Goal: Task Accomplishment & Management: Complete application form

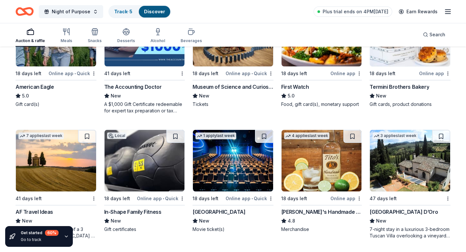
scroll to position [889, 0]
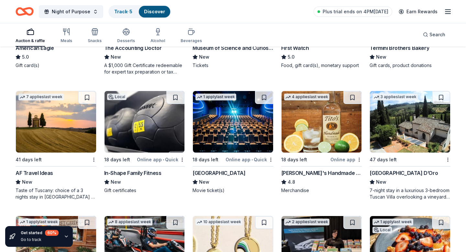
click at [45, 173] on div "AF Travel Ideas" at bounding box center [35, 173] width 38 height 8
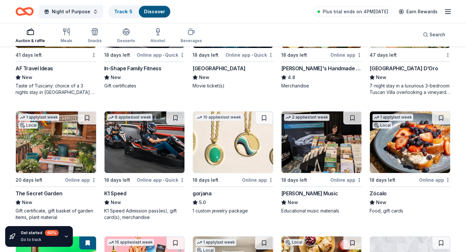
scroll to position [999, 0]
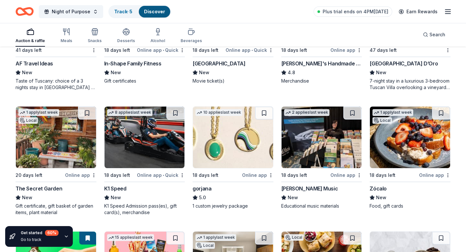
click at [117, 188] on div "K1 Speed" at bounding box center [115, 188] width 22 height 8
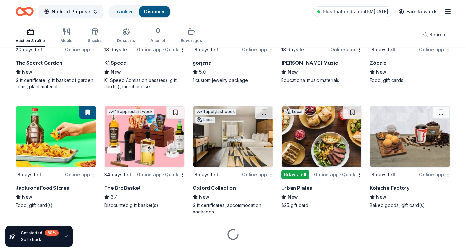
scroll to position [1139, 0]
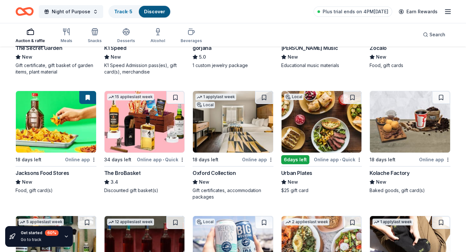
click at [208, 173] on div "Oxford Collection" at bounding box center [213, 173] width 43 height 8
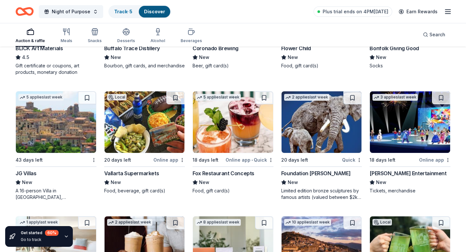
scroll to position [1390, 0]
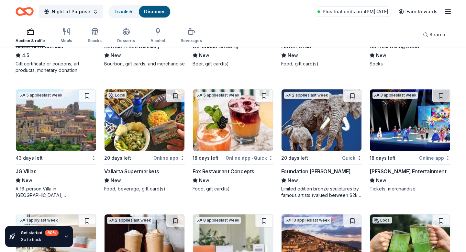
click at [28, 171] on div "JG Villas" at bounding box center [26, 171] width 21 height 8
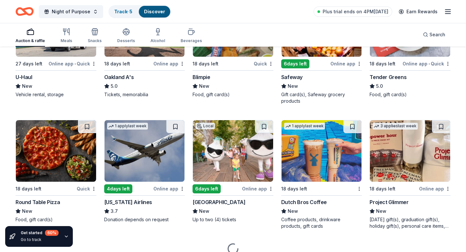
scroll to position [2601, 0]
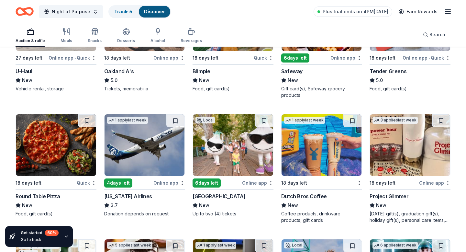
click at [126, 195] on div "Alaska Airlines" at bounding box center [128, 196] width 48 height 8
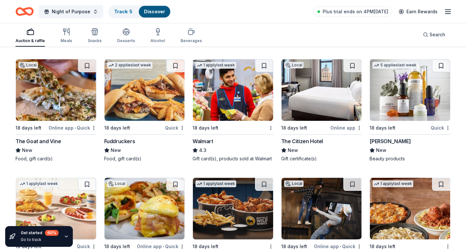
scroll to position [3527, 0]
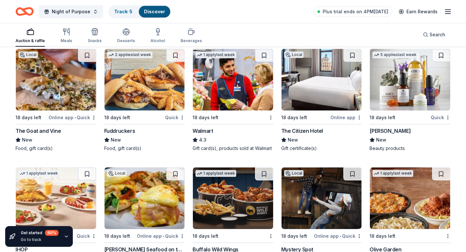
click at [305, 129] on div "The Citizen Hotel" at bounding box center [302, 131] width 42 height 8
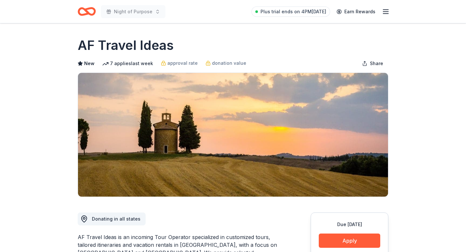
drag, startPoint x: 67, startPoint y: 45, endPoint x: 205, endPoint y: 48, distance: 138.7
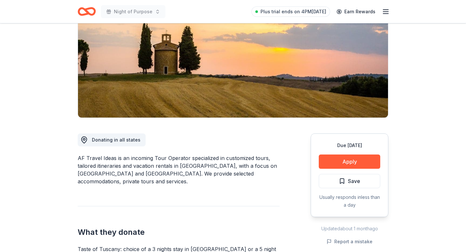
scroll to position [80, 0]
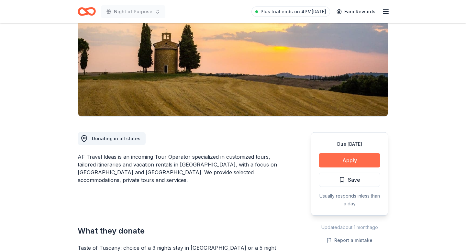
click at [337, 159] on button "Apply" at bounding box center [349, 160] width 61 height 14
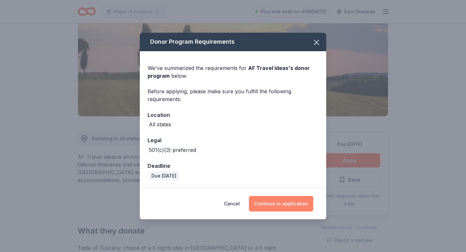
click at [276, 205] on button "Continue to application" at bounding box center [281, 204] width 64 height 16
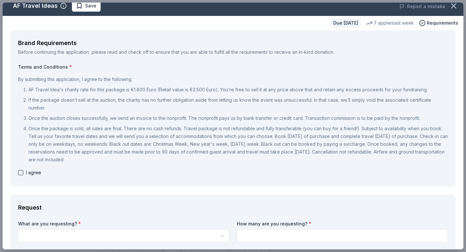
scroll to position [8, 0]
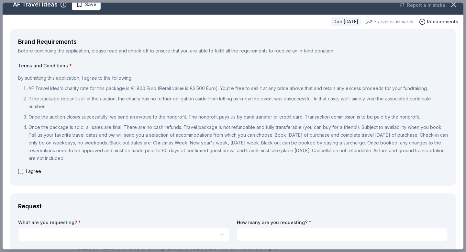
click at [19, 171] on button "button" at bounding box center [20, 170] width 5 height 5
checkbox input "true"
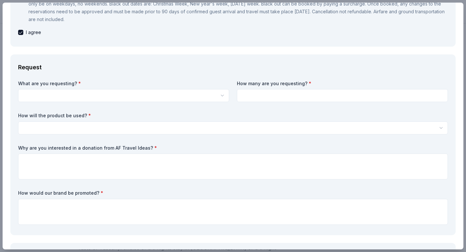
scroll to position [160, 0]
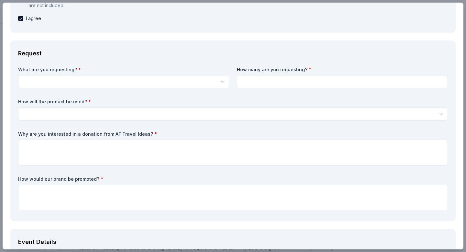
click at [167, 77] on html "Night of Purpose Plus trial ends on 4PM, 8/31 Earn Rewards Due in 41 days Share…" at bounding box center [233, 46] width 466 height 252
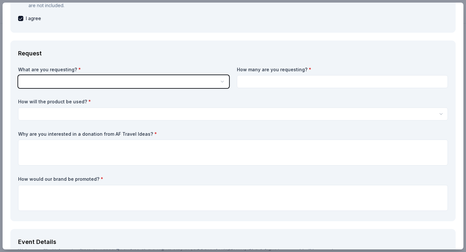
scroll to position [0, 0]
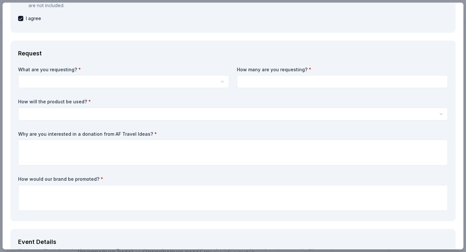
click at [168, 82] on html "Night of Purpose Plus trial ends on 4PM, 8/31 Earn Rewards Due in 41 days Share…" at bounding box center [233, 126] width 466 height 252
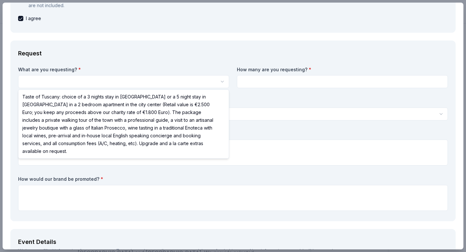
select select "Taste of Tuscany: choice of a 3 nights stay in Florence or a 5 night stay in Co…"
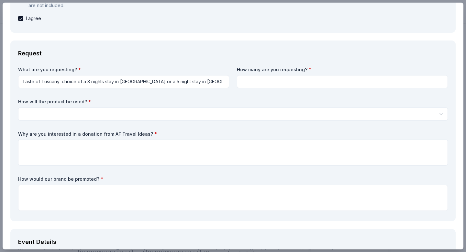
click at [259, 83] on input at bounding box center [342, 81] width 211 height 13
type input "1"
click at [254, 102] on label "How will the product be used? *" at bounding box center [232, 101] width 429 height 6
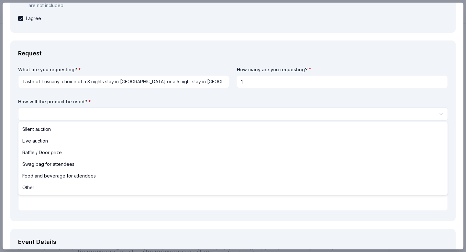
click at [250, 111] on html "Night of Purpose Plus trial ends on 4PM, 8/31 Earn Rewards Due in 41 days Share…" at bounding box center [233, 126] width 466 height 252
select select "liveAuction"
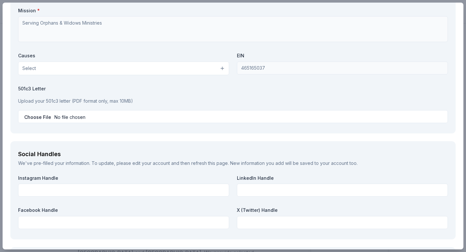
scroll to position [678, 0]
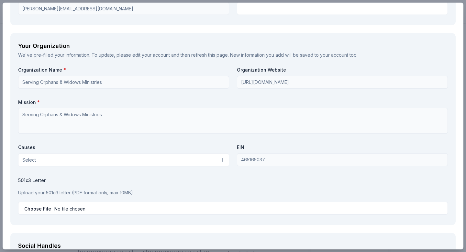
click at [78, 161] on button "Select" at bounding box center [123, 160] width 211 height 14
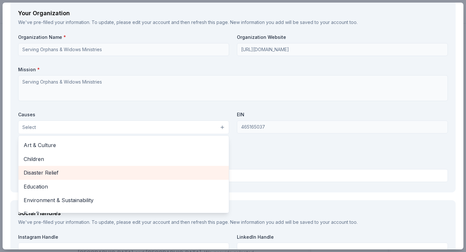
scroll to position [0, 0]
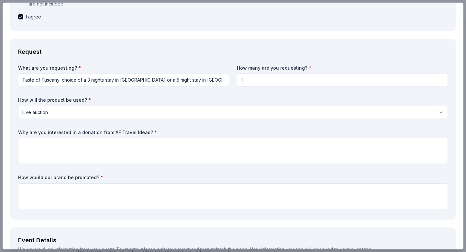
scroll to position [158, 0]
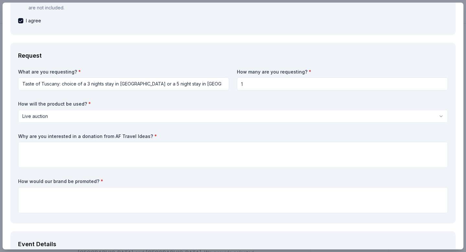
click at [59, 136] on label "Why are you interested in a donation from AF Travel Ideas? *" at bounding box center [232, 136] width 429 height 6
click at [59, 133] on label "Why are you interested in a donation from AF Travel Ideas? *" at bounding box center [232, 136] width 429 height 6
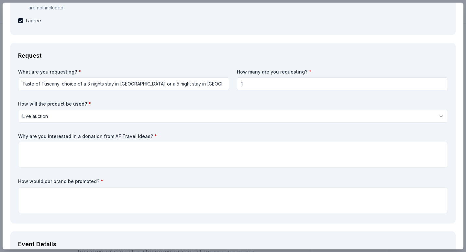
click at [59, 133] on label "Why are you interested in a donation from AF Travel Ideas? *" at bounding box center [232, 136] width 429 height 6
drag, startPoint x: 14, startPoint y: 136, endPoint x: 134, endPoint y: 138, distance: 120.3
click at [134, 138] on div "Request What are you requesting? * Taste of Tuscany: choice of a 3 nights stay …" at bounding box center [232, 133] width 445 height 180
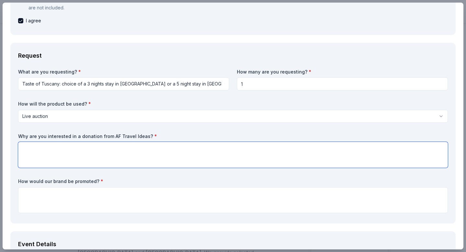
click at [64, 149] on textarea at bounding box center [232, 155] width 429 height 26
paste textarea "High Value, High Appeal – Almost everyone loves the idea of a trip. A travel pr…"
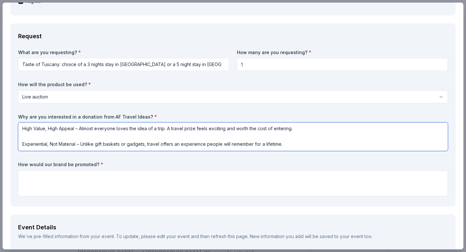
scroll to position [179, 0]
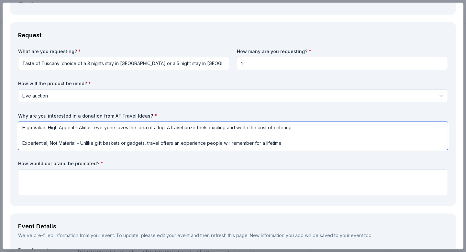
type textarea "High Value, High Appeal – Almost everyone loves the idea of a trip. A travel pr…"
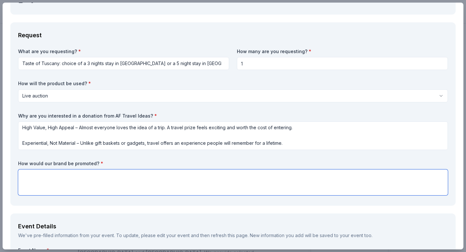
click at [82, 191] on textarea at bounding box center [232, 182] width 429 height 26
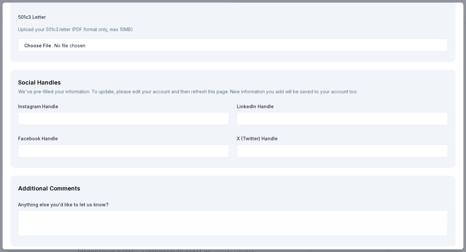
scroll to position [783, 0]
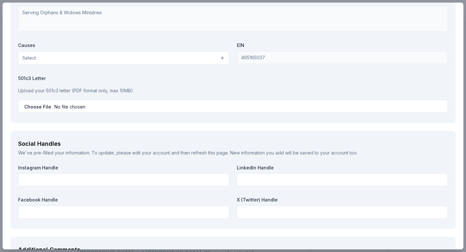
type textarea "We can promote on our social media and event brochures, etc."
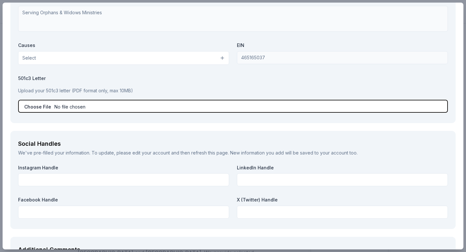
click at [54, 104] on input "file" at bounding box center [232, 106] width 429 height 13
type input "C:\fakepath\Night of Purpose ~ Donation Form 2025.pdf"
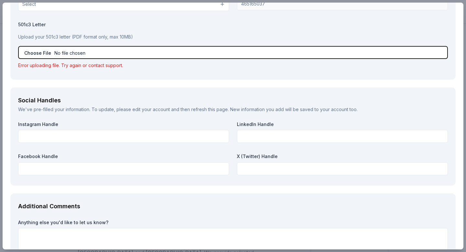
scroll to position [885, 0]
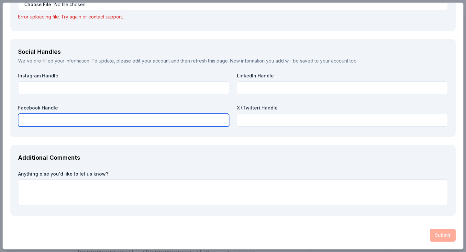
click at [81, 120] on input "text" at bounding box center [123, 120] width 211 height 13
paste input "https://www.facebook.com/SOWMinistries.org/"
type input "https://www.facebook.com/SOWMinistries.org/"
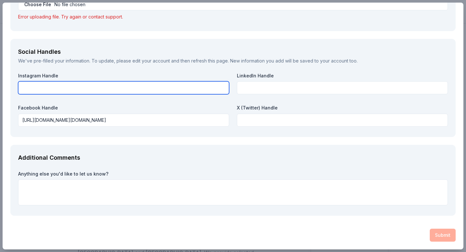
click at [156, 91] on input "text" at bounding box center [123, 87] width 211 height 13
paste input "https://www.instagram.com/sowministries/"
type input "https://www.instagram.com/sowministries/"
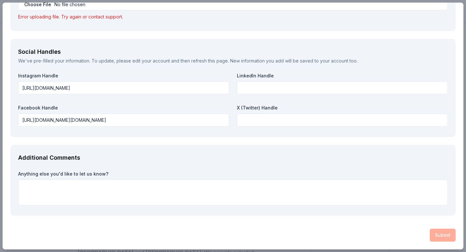
click at [390, 234] on div "Submit" at bounding box center [232, 234] width 445 height 13
click at [440, 236] on div "Submit" at bounding box center [232, 234] width 445 height 13
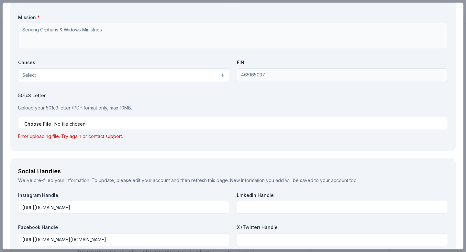
scroll to position [765, 0]
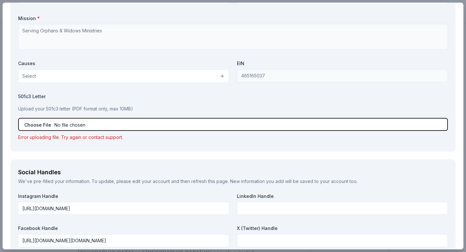
click at [190, 118] on input "file" at bounding box center [232, 124] width 429 height 13
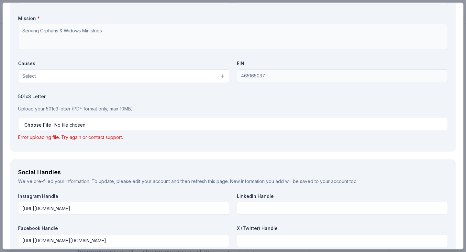
click at [77, 139] on div "Error uploading file. Try again or contact support." at bounding box center [232, 137] width 429 height 8
click at [78, 133] on div "Error uploading file. Try again or contact support." at bounding box center [232, 137] width 429 height 8
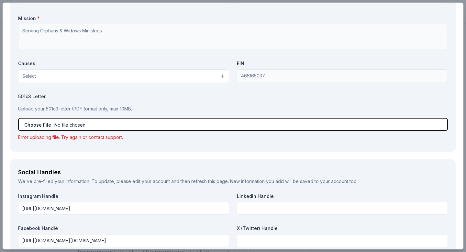
click at [86, 125] on input "file" at bounding box center [232, 124] width 429 height 13
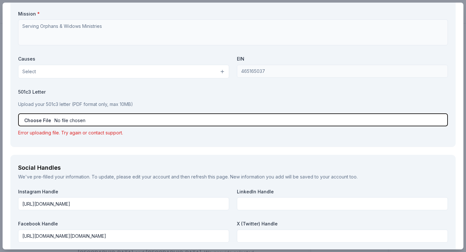
click at [33, 119] on input "file" at bounding box center [232, 119] width 429 height 13
type input "C:\fakepath\Night of Purpose ~ Donation Form 2025.pdf"
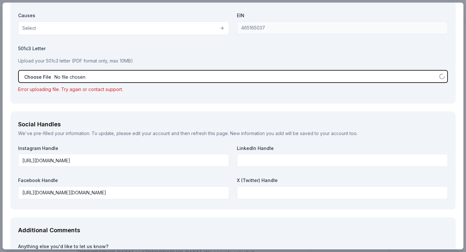
scroll to position [885, 0]
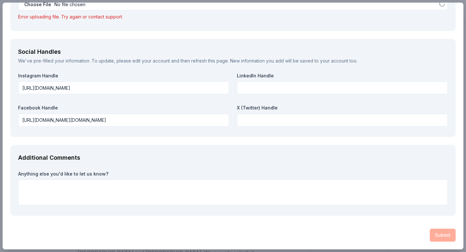
click at [434, 237] on div "Submit" at bounding box center [232, 234] width 445 height 13
click at [433, 238] on div "Submit" at bounding box center [232, 234] width 445 height 13
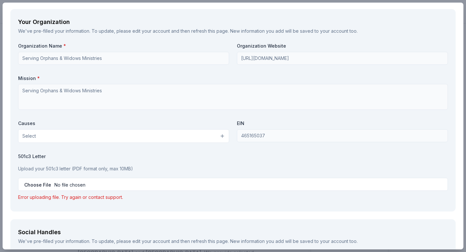
scroll to position [720, 0]
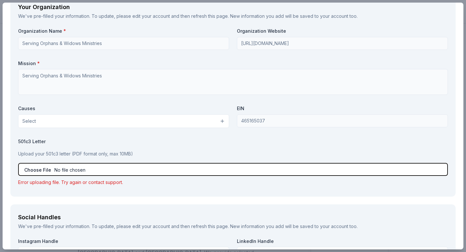
click at [122, 174] on input "file" at bounding box center [232, 169] width 429 height 13
click at [63, 172] on input "file" at bounding box center [232, 169] width 429 height 13
type input "C:\fakepath\Night of Purpose ~ Donation Form 2025 (dragged).pdf"
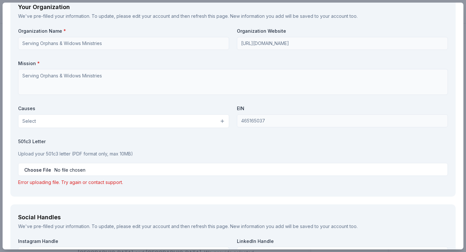
click at [60, 182] on div "Error uploading file. Try again or contact support." at bounding box center [232, 182] width 429 height 8
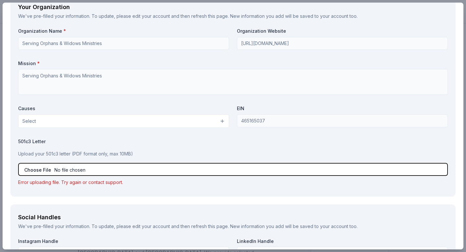
click at [71, 166] on input "file" at bounding box center [232, 169] width 429 height 13
click at [47, 168] on input "file" at bounding box center [232, 169] width 429 height 13
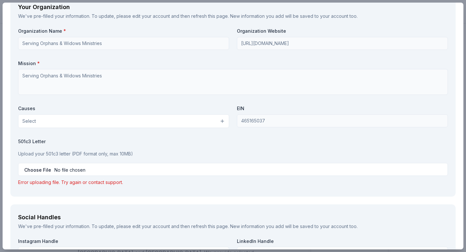
click at [133, 190] on div "Your Organization We've pre-filled your information. To update, please edit you…" at bounding box center [232, 95] width 445 height 202
click at [52, 187] on div "Organization Name * Serving Orphans & Widows Ministries Organization Website ht…" at bounding box center [232, 108] width 429 height 160
click at [85, 179] on div "Error uploading file. Try again or contact support." at bounding box center [232, 182] width 429 height 8
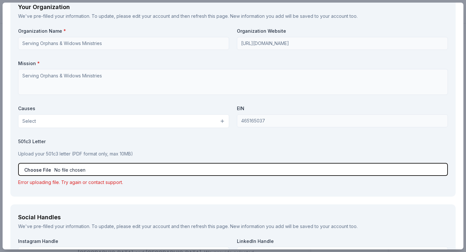
click at [134, 167] on input "file" at bounding box center [232, 169] width 429 height 13
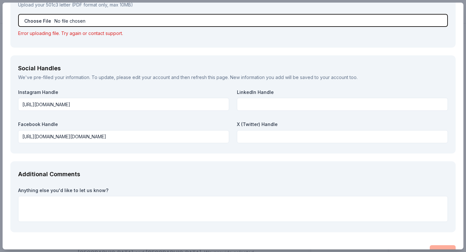
scroll to position [885, 0]
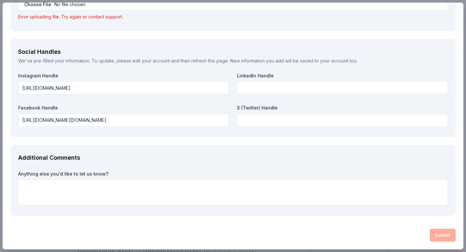
click at [431, 234] on div "Submit" at bounding box center [232, 234] width 445 height 13
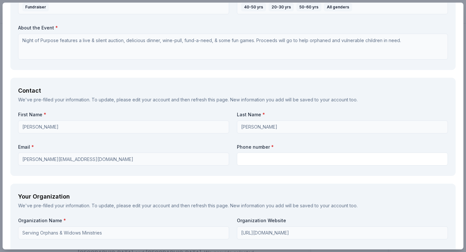
scroll to position [481, 0]
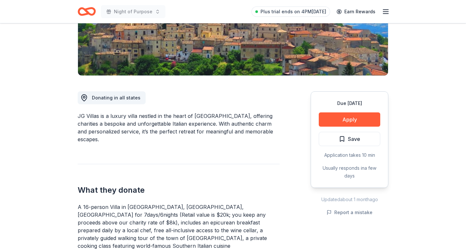
scroll to position [160, 0]
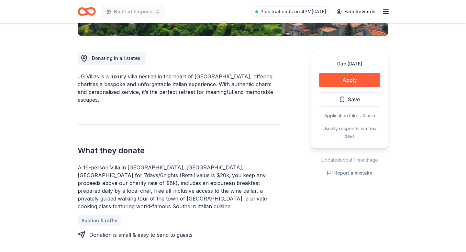
drag, startPoint x: 89, startPoint y: 177, endPoint x: 78, endPoint y: 175, distance: 10.9
click at [78, 175] on div "A 16-person Villa in Altomonte, Calabria, Italy for 7days/6nights (Retail value…" at bounding box center [179, 186] width 202 height 47
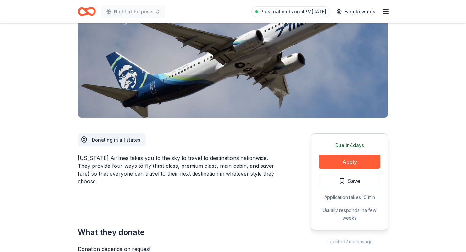
scroll to position [54, 0]
